Goal: Find specific page/section: Find specific page/section

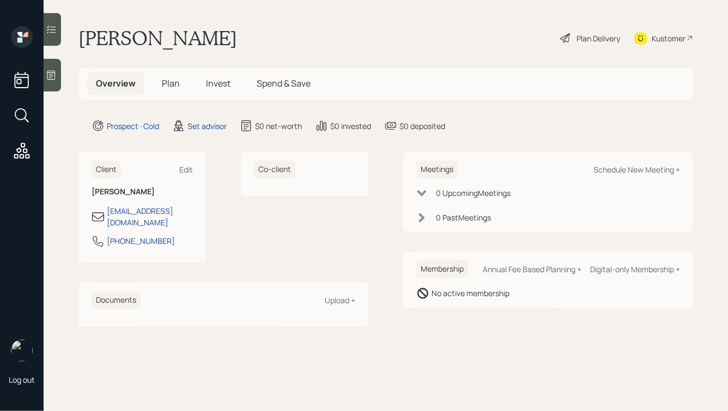
click at [49, 75] on icon at bounding box center [51, 75] width 11 height 11
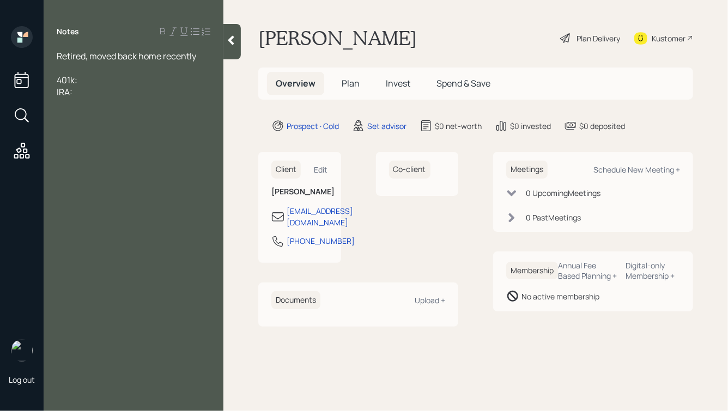
click at [61, 71] on div at bounding box center [134, 68] width 154 height 12
click at [75, 67] on div at bounding box center [134, 68] width 154 height 12
click at [228, 39] on icon at bounding box center [231, 40] width 11 height 11
